Goal: Transaction & Acquisition: Purchase product/service

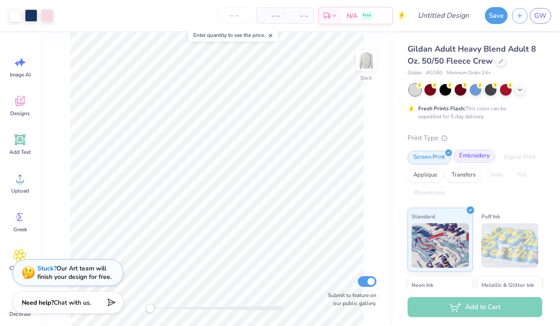
click at [463, 155] on div "Embroidery" at bounding box center [474, 155] width 42 height 13
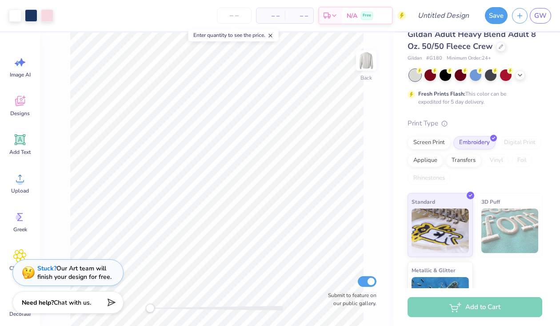
scroll to position [0, 0]
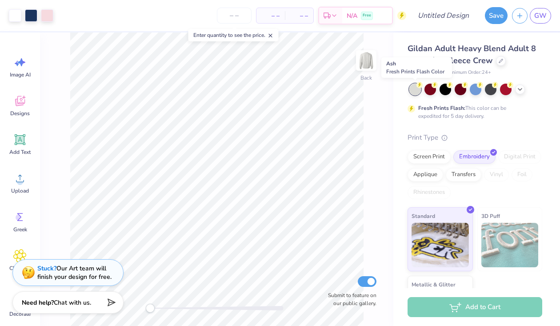
click at [413, 86] on div at bounding box center [415, 89] width 12 height 12
click at [49, 12] on div at bounding box center [47, 14] width 12 height 12
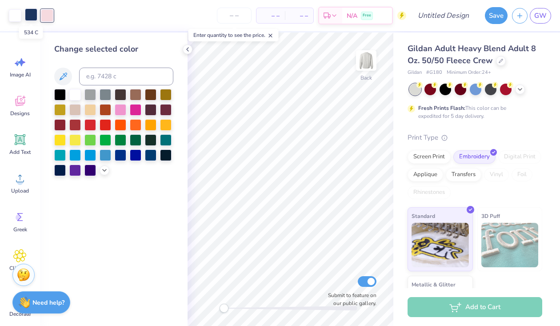
click at [28, 14] on div at bounding box center [31, 14] width 12 height 12
click at [18, 16] on div at bounding box center [15, 14] width 12 height 12
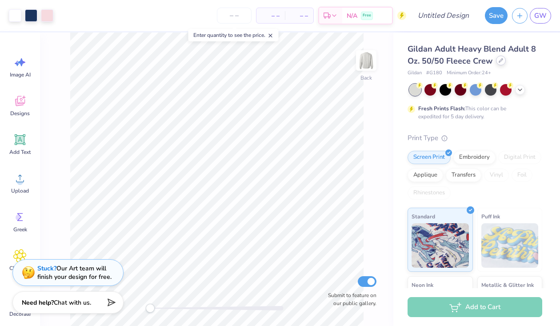
click at [501, 64] on div at bounding box center [501, 61] width 10 height 10
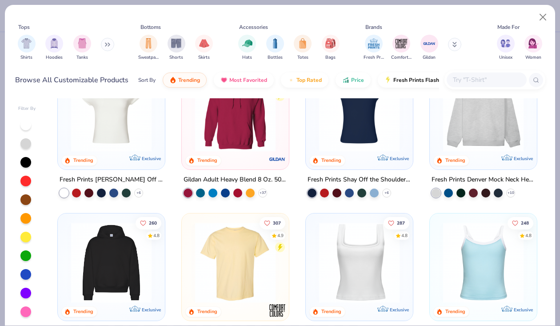
scroll to position [30, 0]
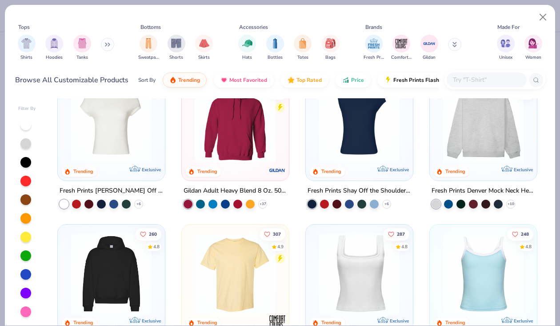
click at [472, 123] on img at bounding box center [482, 122] width 89 height 80
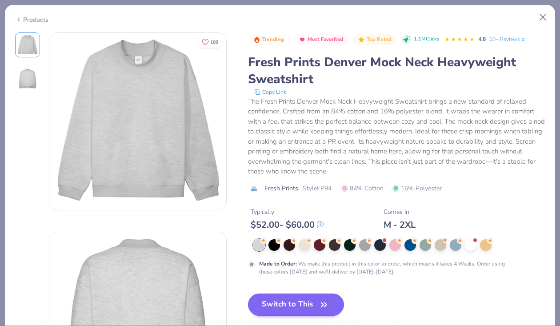
click at [278, 303] on button "Switch to This" at bounding box center [296, 304] width 96 height 22
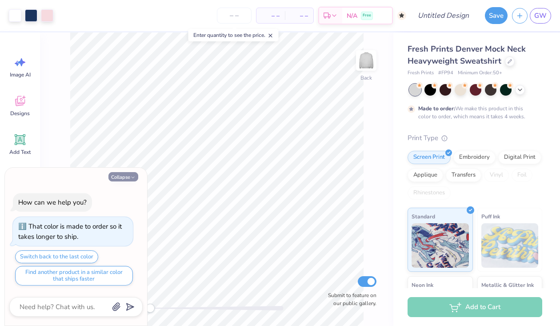
click at [128, 178] on button "Collapse" at bounding box center [123, 176] width 30 height 9
type textarea "x"
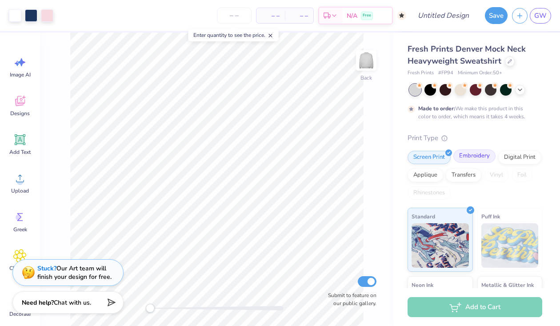
click at [462, 155] on div "Embroidery" at bounding box center [474, 155] width 42 height 13
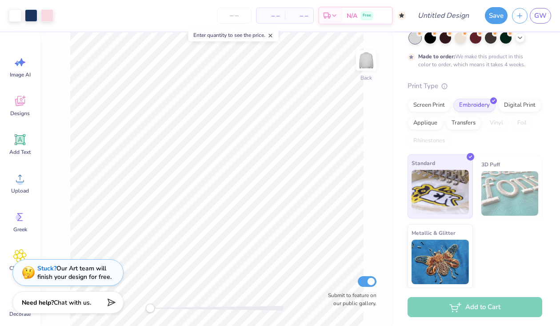
scroll to position [52, 0]
click at [441, 184] on img at bounding box center [439, 192] width 57 height 44
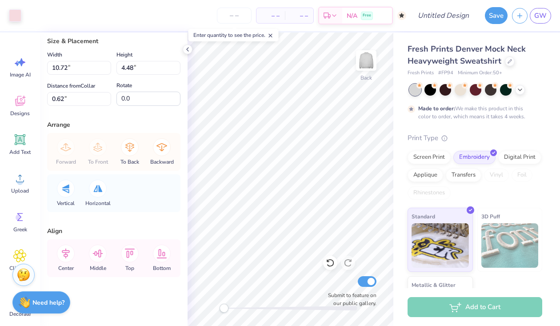
scroll to position [20, 0]
click at [24, 141] on icon at bounding box center [20, 139] width 8 height 8
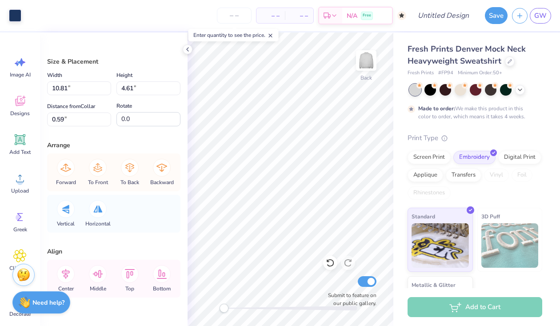
click at [279, 16] on span "– –" at bounding box center [271, 15] width 18 height 9
click at [232, 14] on input "number" at bounding box center [234, 16] width 35 height 16
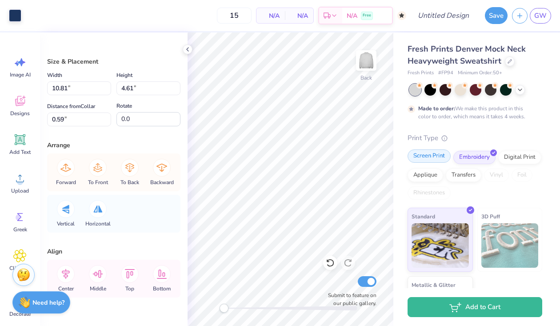
type input "50"
click at [421, 159] on div "Screen Print" at bounding box center [428, 155] width 43 height 13
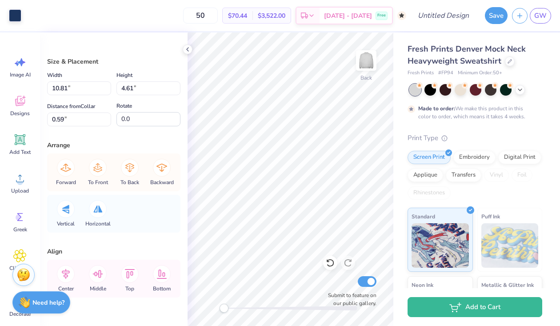
scroll to position [0, 0]
click at [470, 159] on div "Embroidery" at bounding box center [474, 155] width 42 height 13
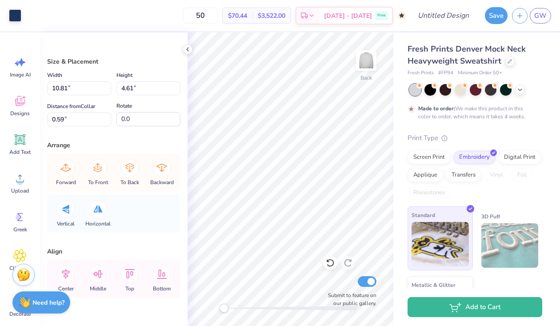
click at [444, 226] on img at bounding box center [439, 244] width 57 height 44
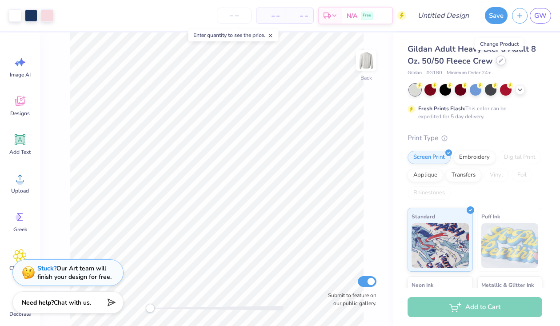
click at [500, 62] on icon at bounding box center [500, 60] width 4 height 4
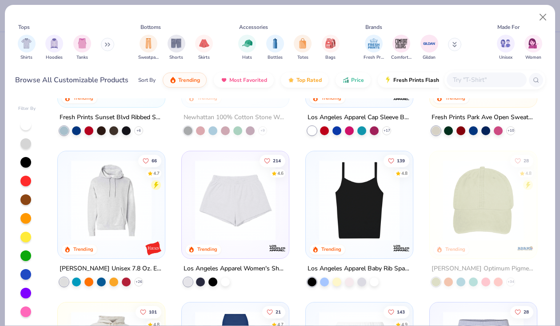
scroll to position [1159, 0]
click at [481, 81] on input "text" at bounding box center [486, 80] width 68 height 10
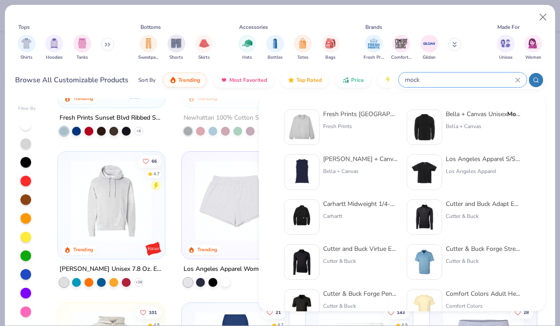
type input "mock"
click at [369, 117] on div "Fresh Prints Denver Mock Neck Heavyweight Sweatshirt" at bounding box center [360, 113] width 75 height 9
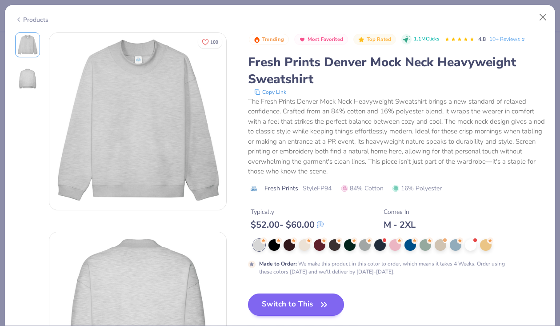
click at [293, 304] on button "Switch to This" at bounding box center [296, 304] width 96 height 22
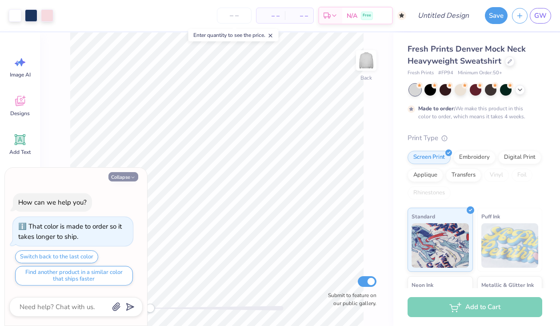
click at [130, 178] on button "Collapse" at bounding box center [123, 176] width 30 height 9
type textarea "x"
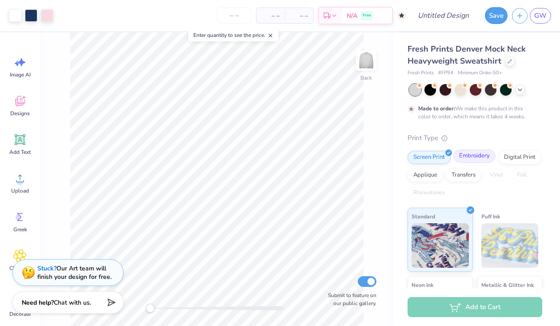
click at [477, 156] on div "Embroidery" at bounding box center [474, 155] width 42 height 13
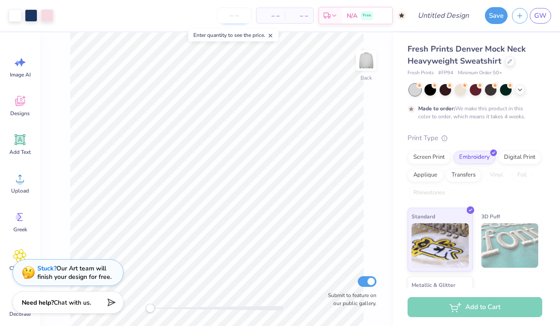
click at [232, 17] on input "number" at bounding box center [234, 16] width 35 height 16
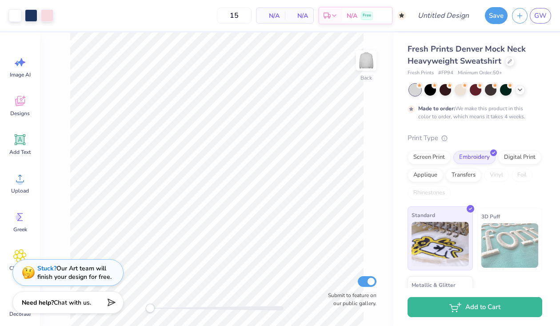
type input "50"
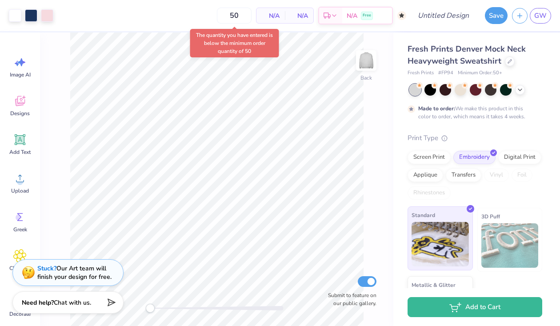
click at [422, 231] on img at bounding box center [439, 244] width 57 height 44
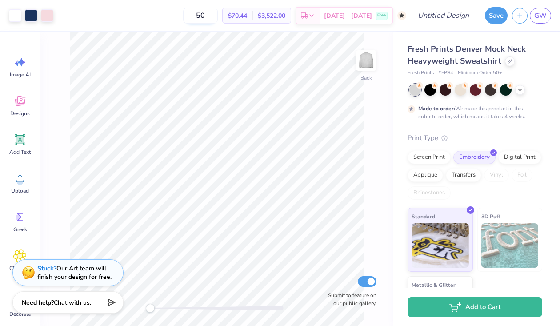
click at [218, 14] on input "50" at bounding box center [200, 16] width 35 height 16
click at [49, 15] on div at bounding box center [47, 14] width 12 height 12
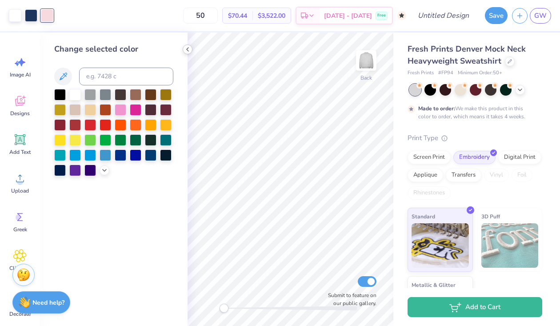
click at [188, 50] on icon at bounding box center [187, 49] width 7 height 7
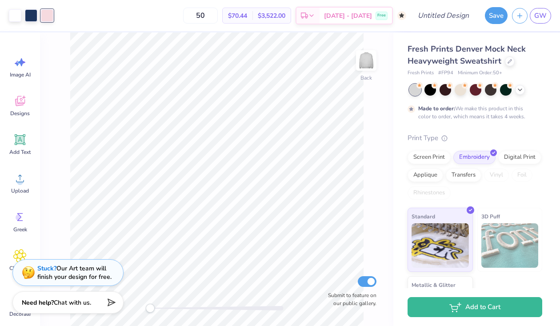
type textarea "x"
